Goal: Information Seeking & Learning: Learn about a topic

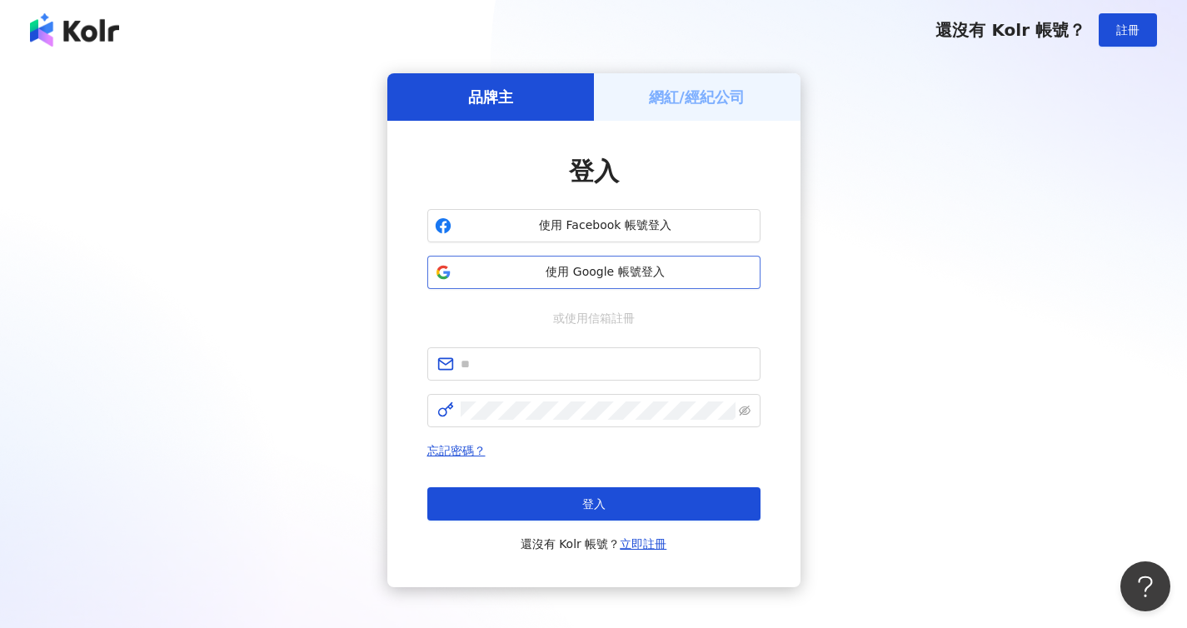
click at [541, 281] on button "使用 Google 帳號登入" at bounding box center [593, 272] width 333 height 33
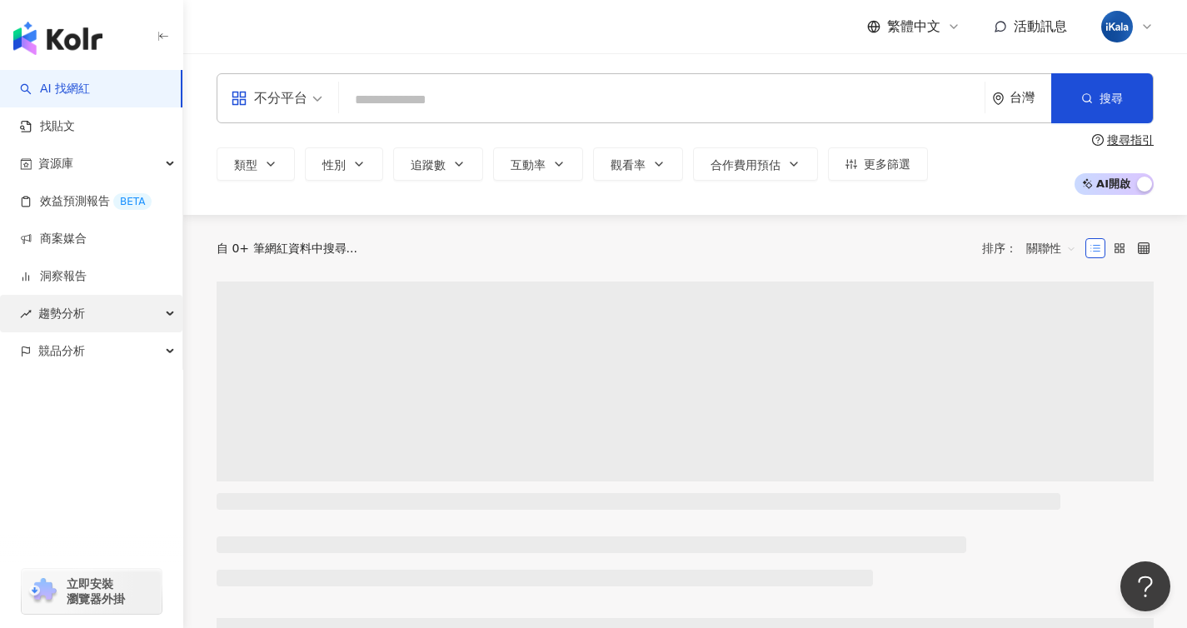
click at [82, 322] on span "趨勢分析" at bounding box center [61, 313] width 47 height 37
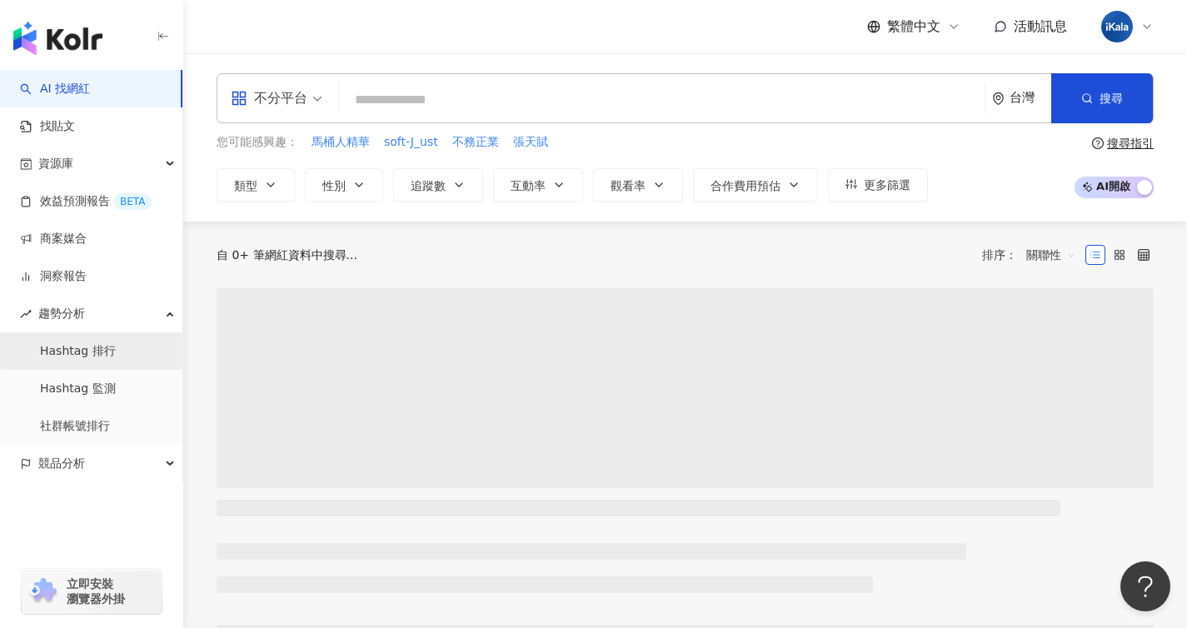
click at [92, 351] on link "Hashtag 排行" at bounding box center [78, 351] width 76 height 17
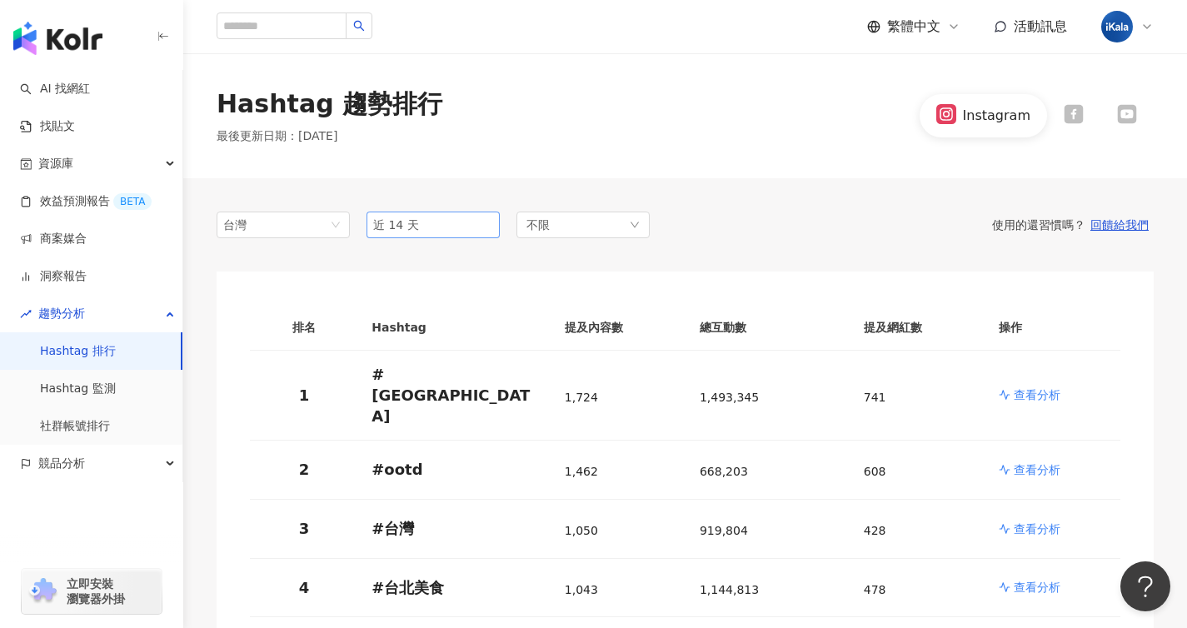
click at [428, 215] on span "近 14 天" at bounding box center [433, 224] width 120 height 25
click at [430, 162] on div "Hashtag 趨勢排行 最後更新日期 ： [DATE] Instagram" at bounding box center [684, 115] width 1003 height 125
click at [292, 231] on span "台灣" at bounding box center [283, 224] width 120 height 25
click at [473, 138] on div "Hashtag 趨勢排行 最後更新日期 ： [DATE] Instagram" at bounding box center [684, 116] width 1003 height 58
click at [471, 223] on span "近 14 天" at bounding box center [433, 224] width 120 height 25
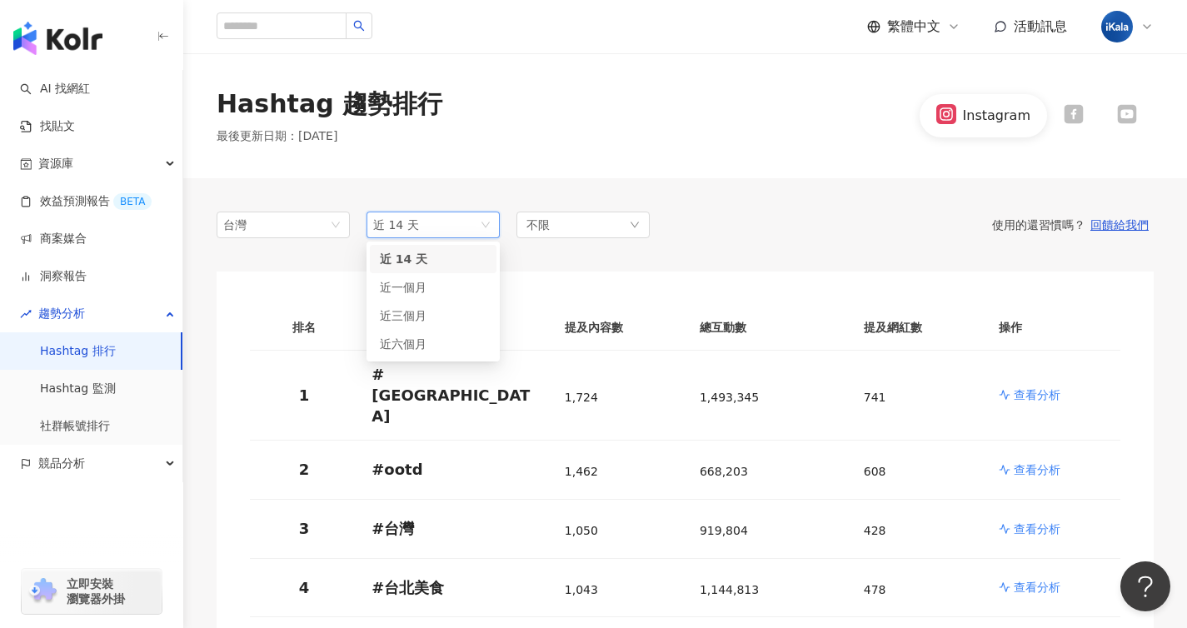
click at [519, 157] on div "Hashtag 趨勢排行 最後更新日期 ： [DATE] Instagram" at bounding box center [684, 115] width 1003 height 125
click at [550, 226] on div "不限" at bounding box center [582, 225] width 133 height 27
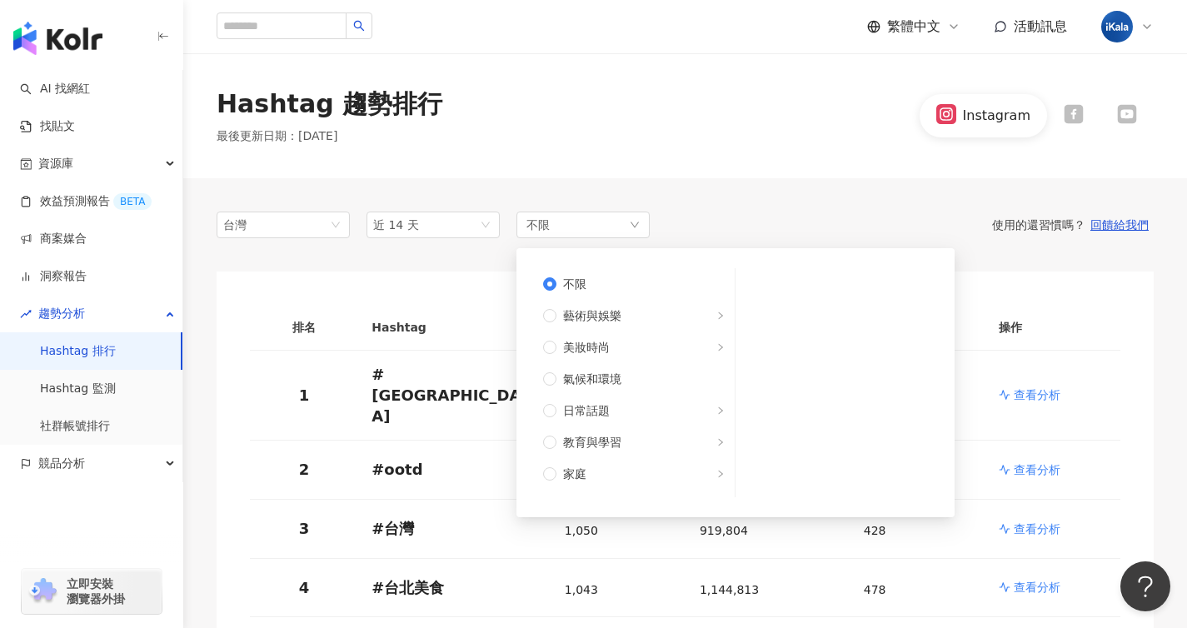
click at [583, 121] on div "Hashtag 趨勢排行 最後更新日期 ： [DATE] Instagram" at bounding box center [684, 116] width 1003 height 58
